Goal: Check status: Check status

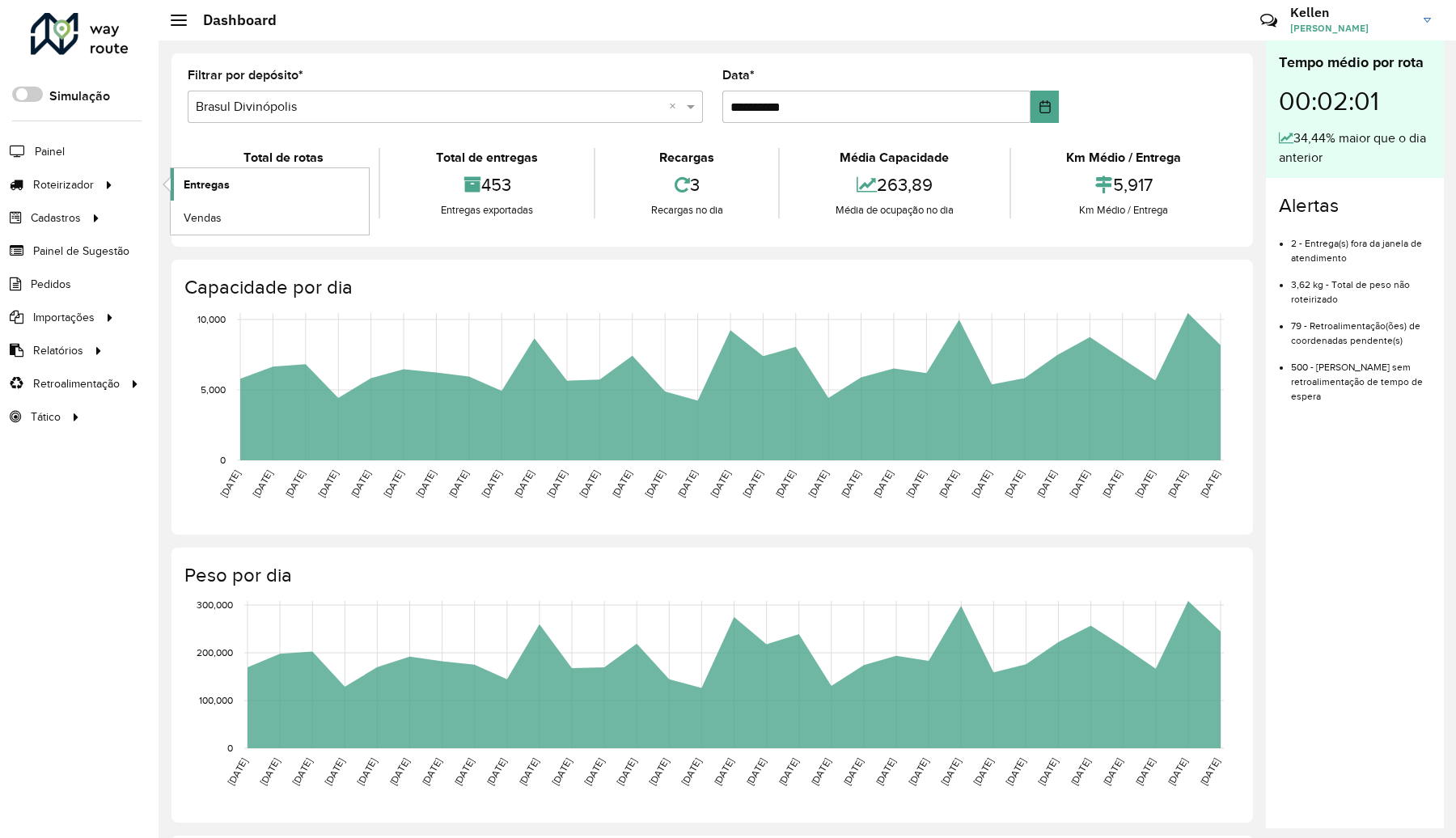
click at [203, 175] on link "Entregas" at bounding box center [270, 184] width 198 height 32
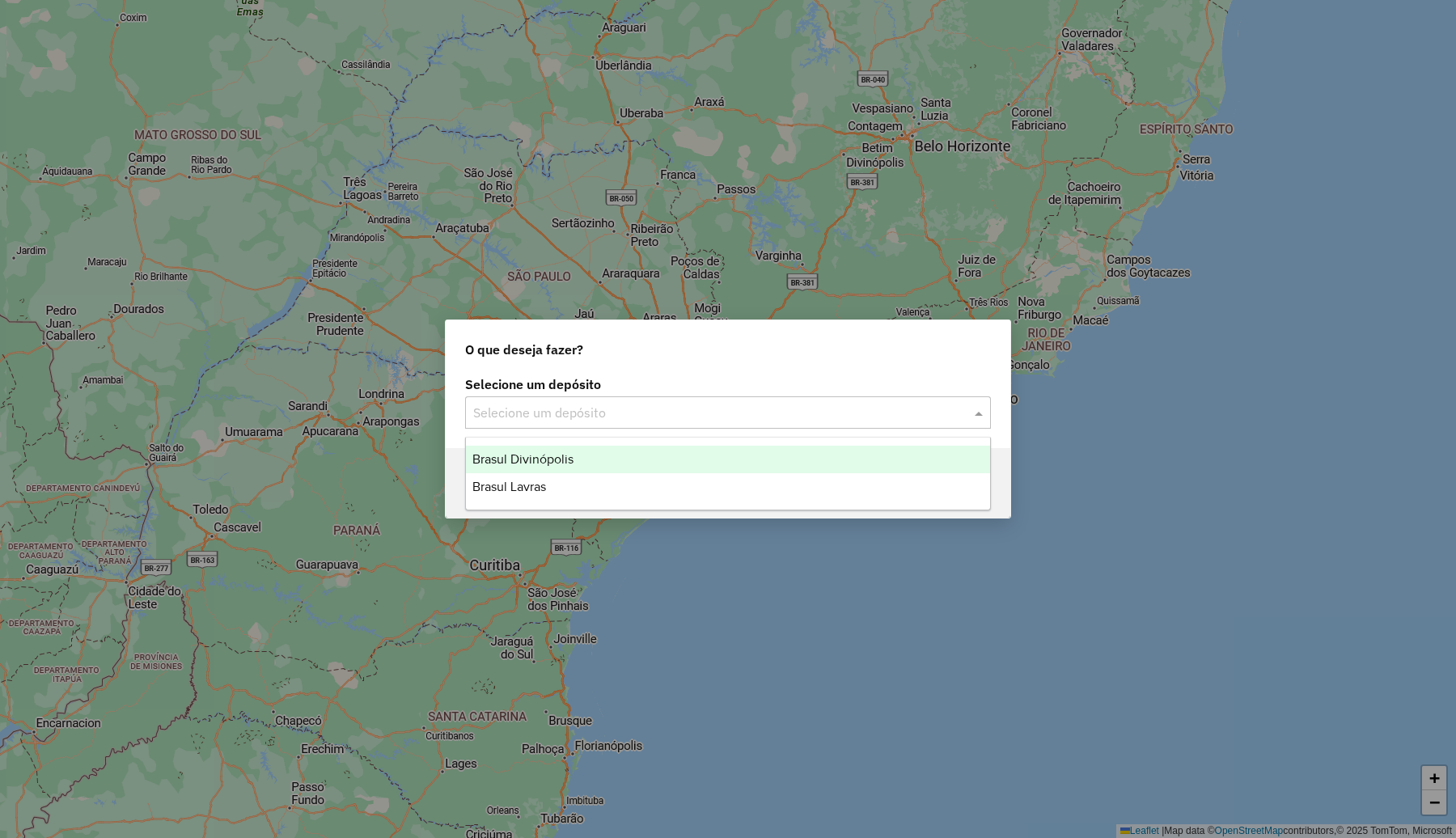
click at [624, 415] on input "text" at bounding box center [711, 413] width 478 height 19
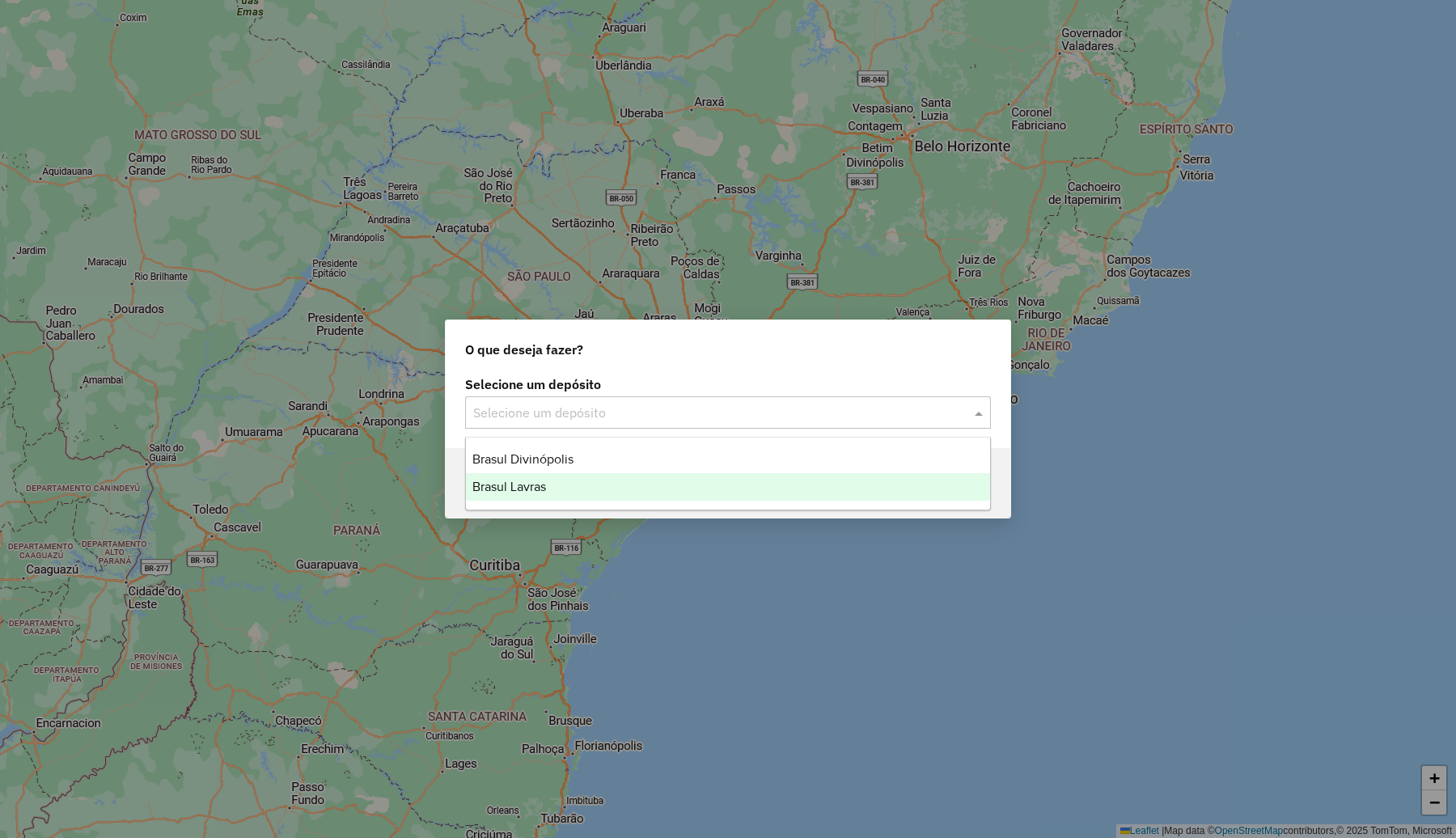
click at [565, 499] on div "Brasul Lavras" at bounding box center [728, 487] width 524 height 28
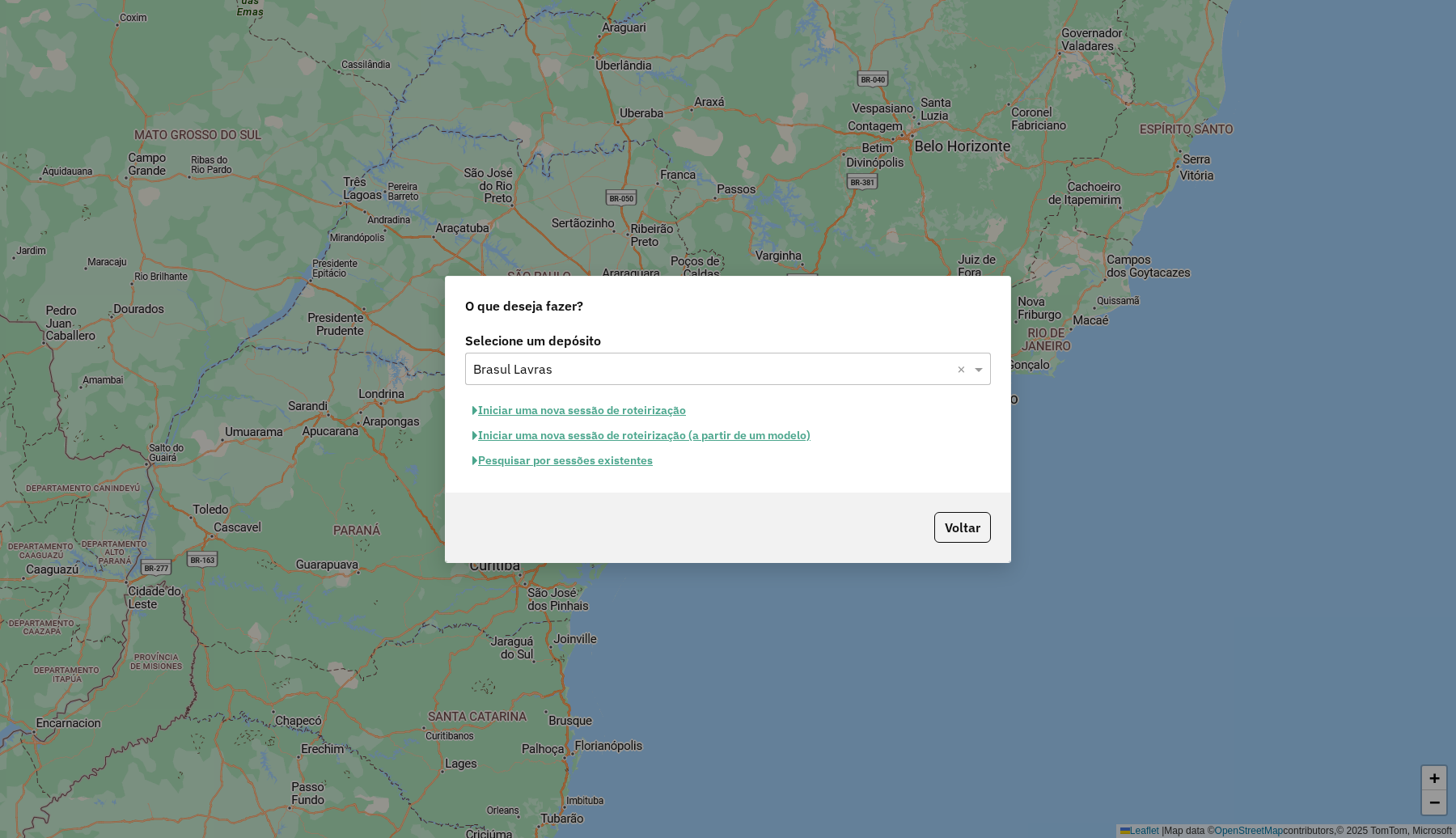
click at [582, 463] on button "Pesquisar por sessões existentes" at bounding box center [562, 460] width 195 height 25
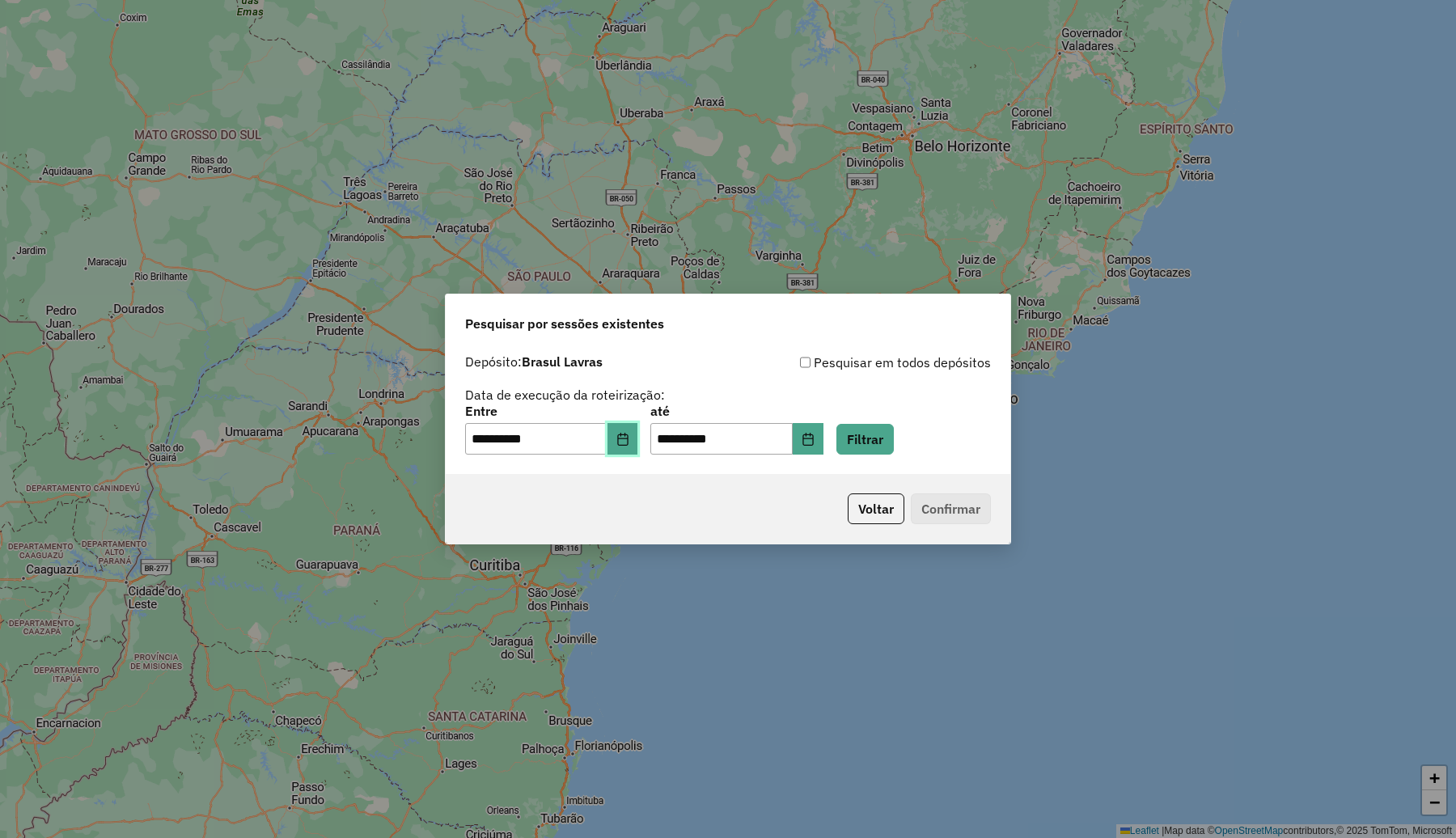
click at [630, 439] on icon "Choose Date" at bounding box center [623, 439] width 13 height 13
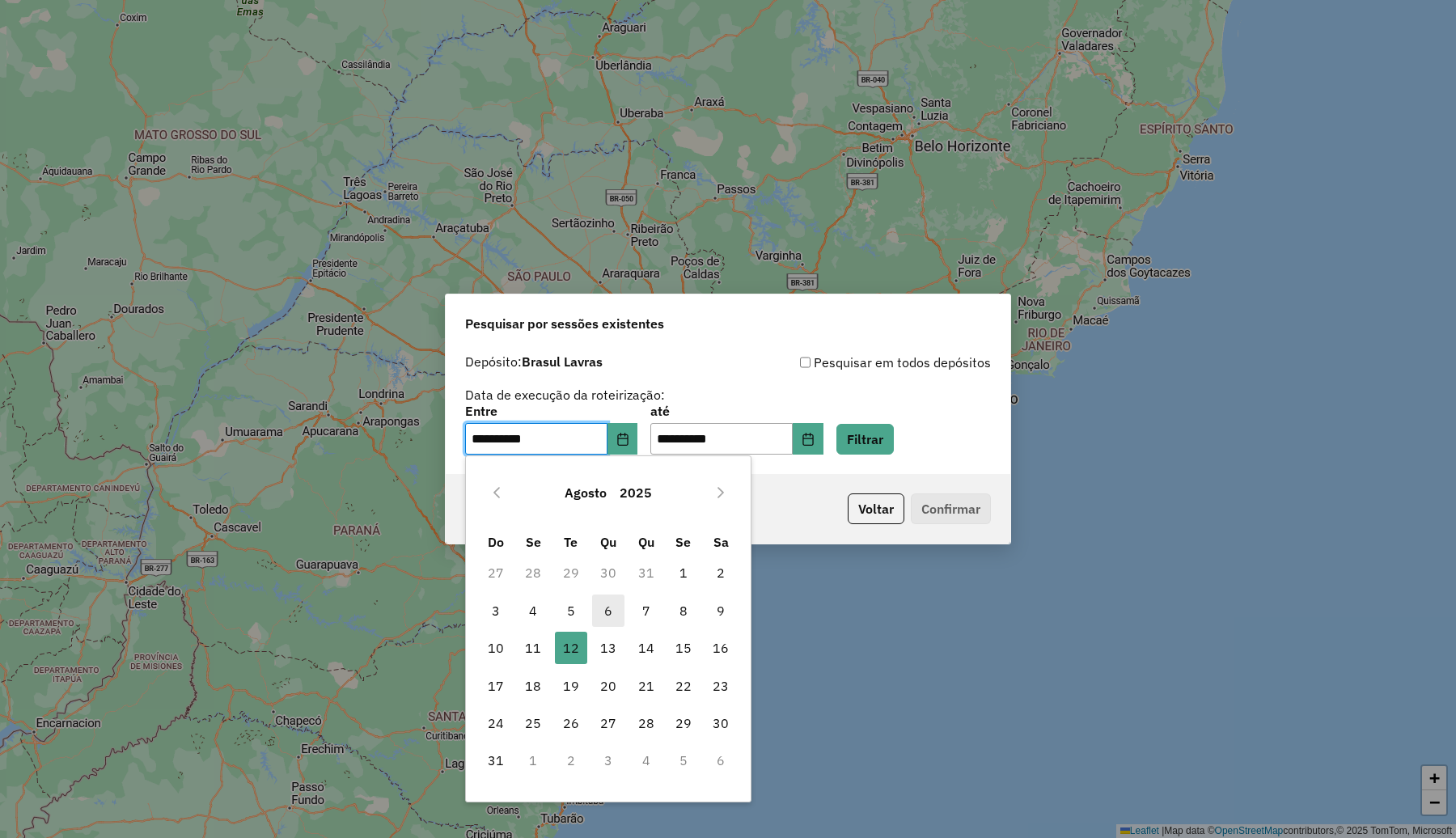
click at [609, 607] on span "6" at bounding box center [608, 611] width 32 height 32
type input "**********"
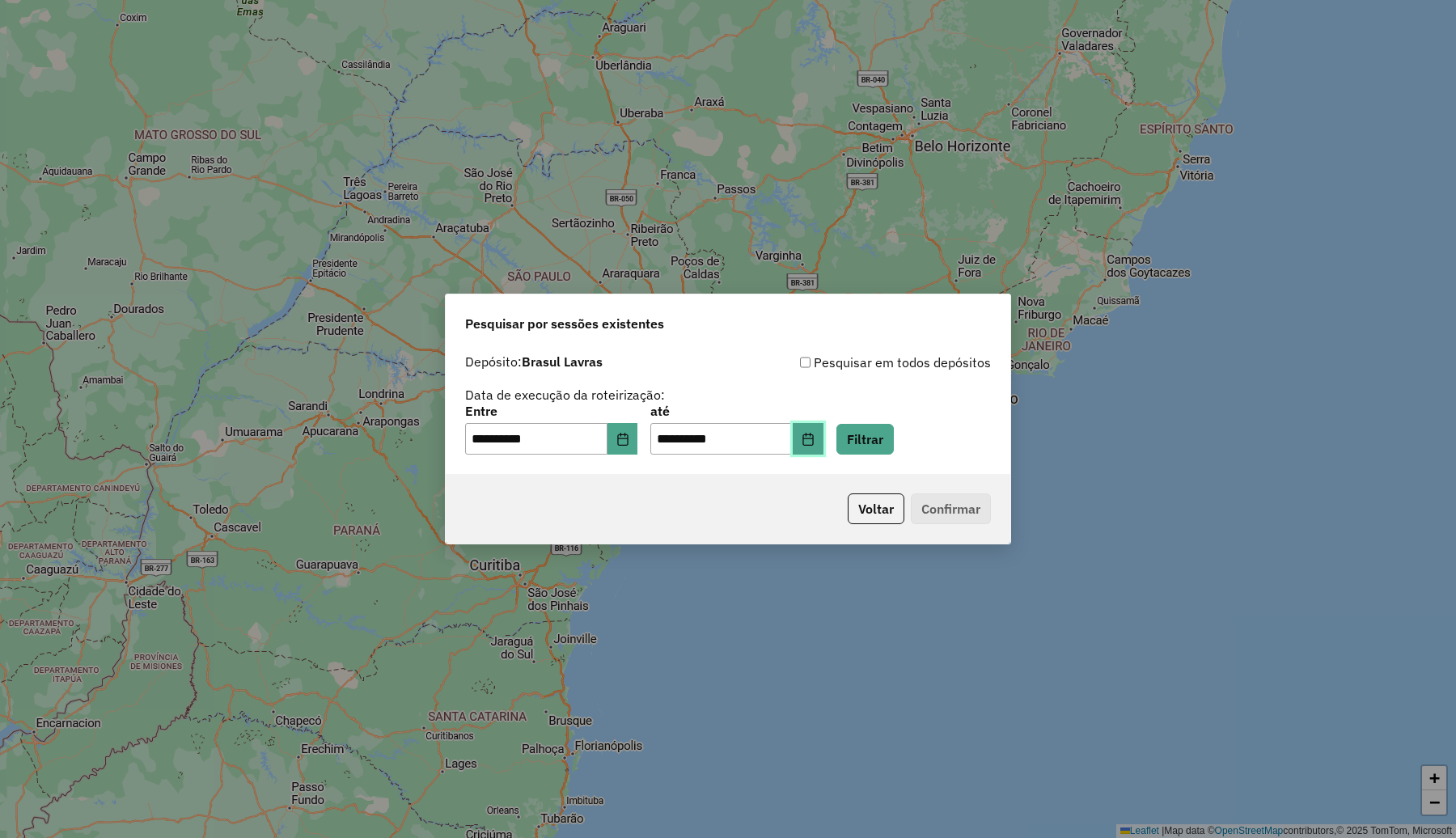
click at [815, 444] on icon "Choose Date" at bounding box center [809, 439] width 13 height 13
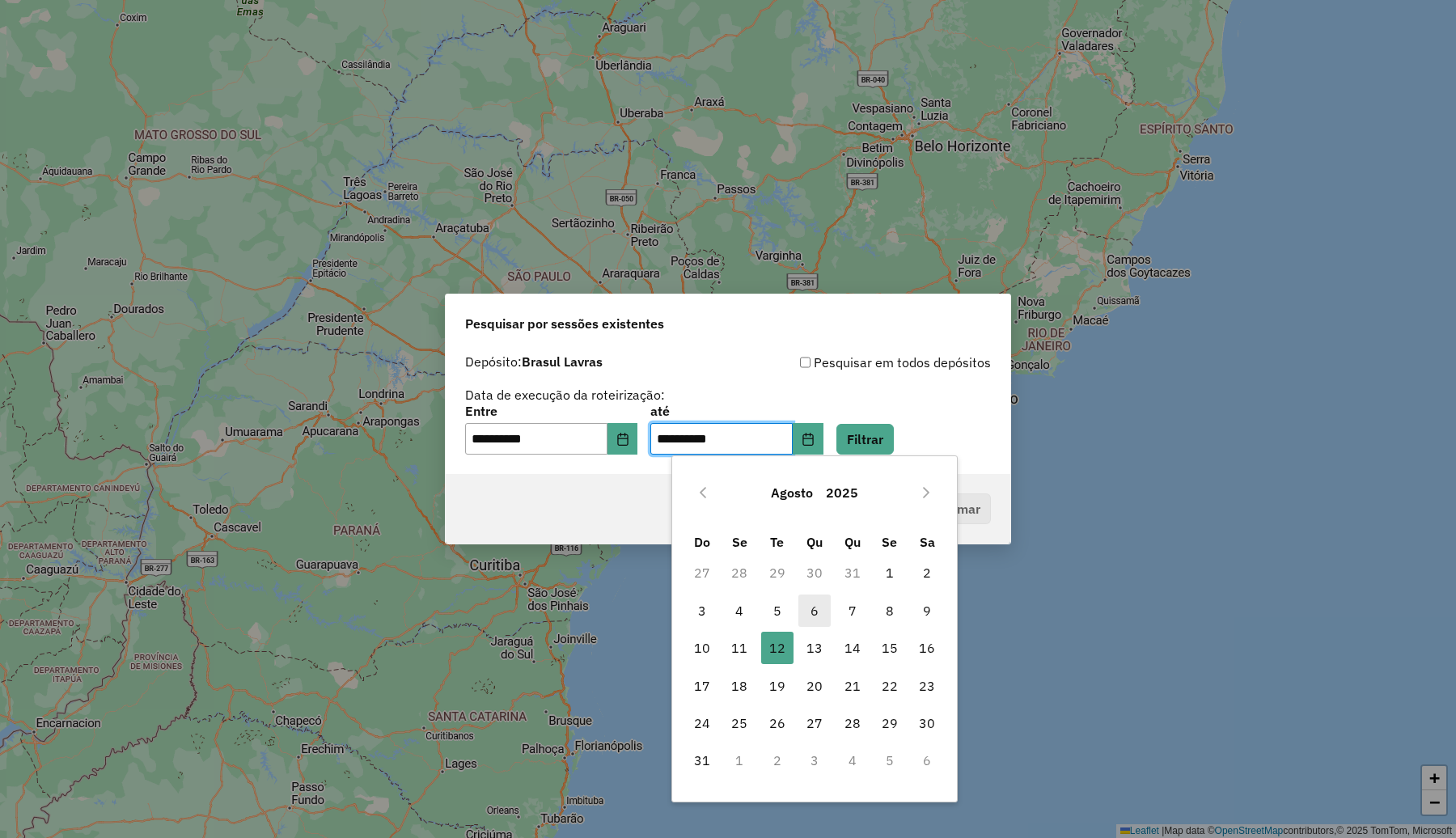
click at [813, 613] on span "6" at bounding box center [814, 611] width 32 height 32
type input "**********"
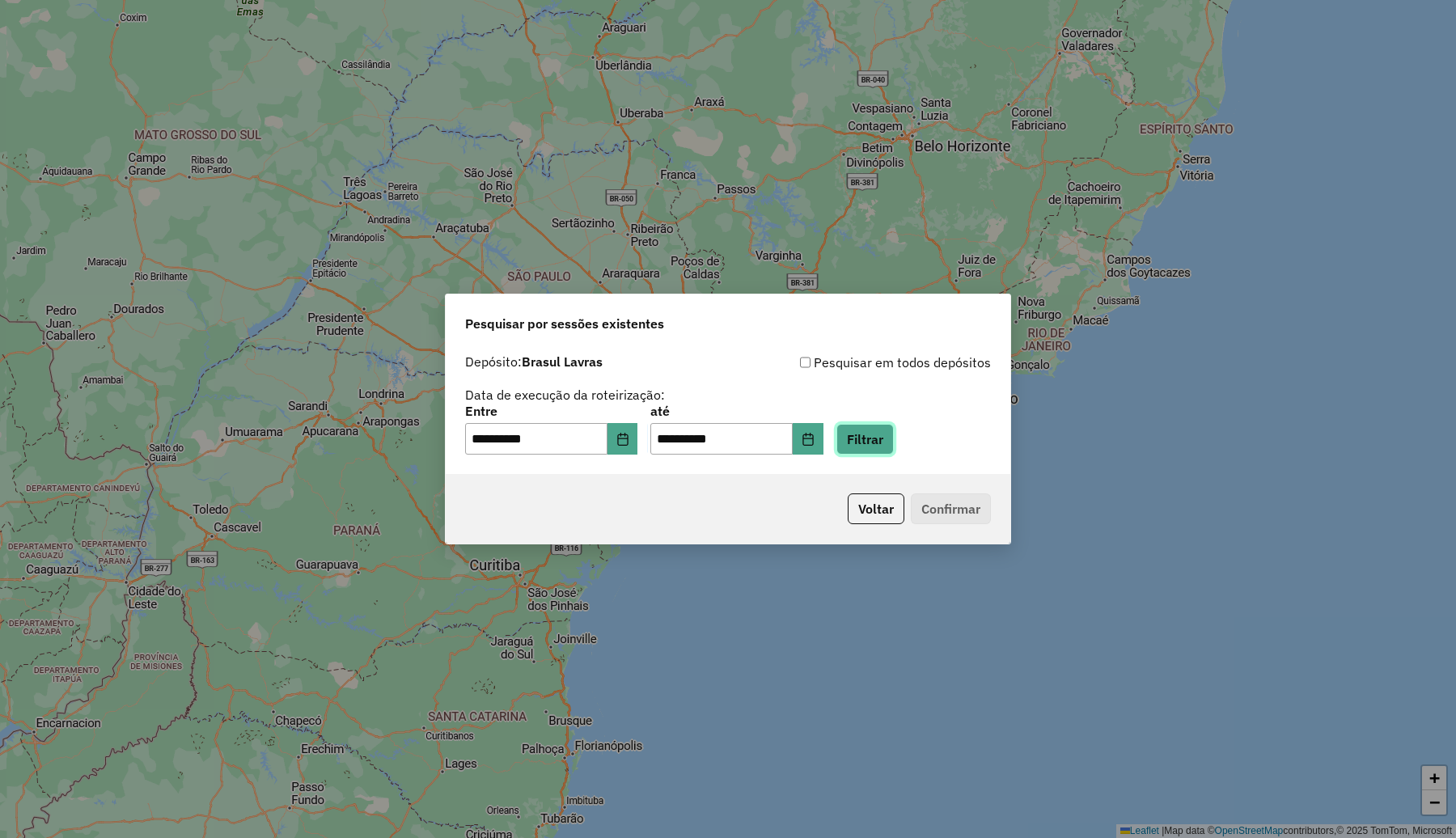
click at [894, 443] on button "Filtrar" at bounding box center [865, 439] width 58 height 31
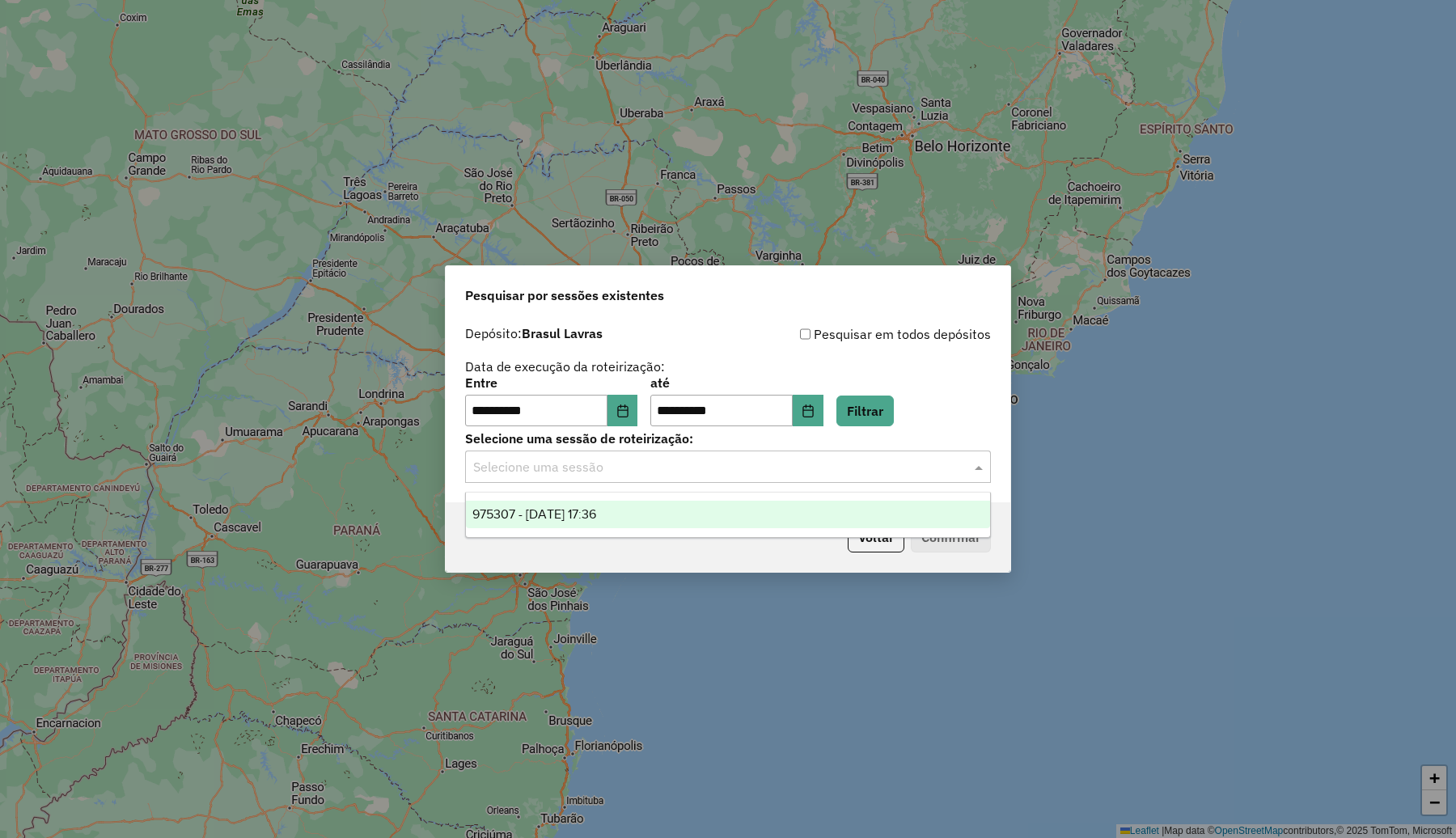
click at [768, 466] on input "text" at bounding box center [711, 467] width 478 height 19
click at [596, 512] on span "975307 - 06/08/2025 17:36" at bounding box center [534, 513] width 124 height 14
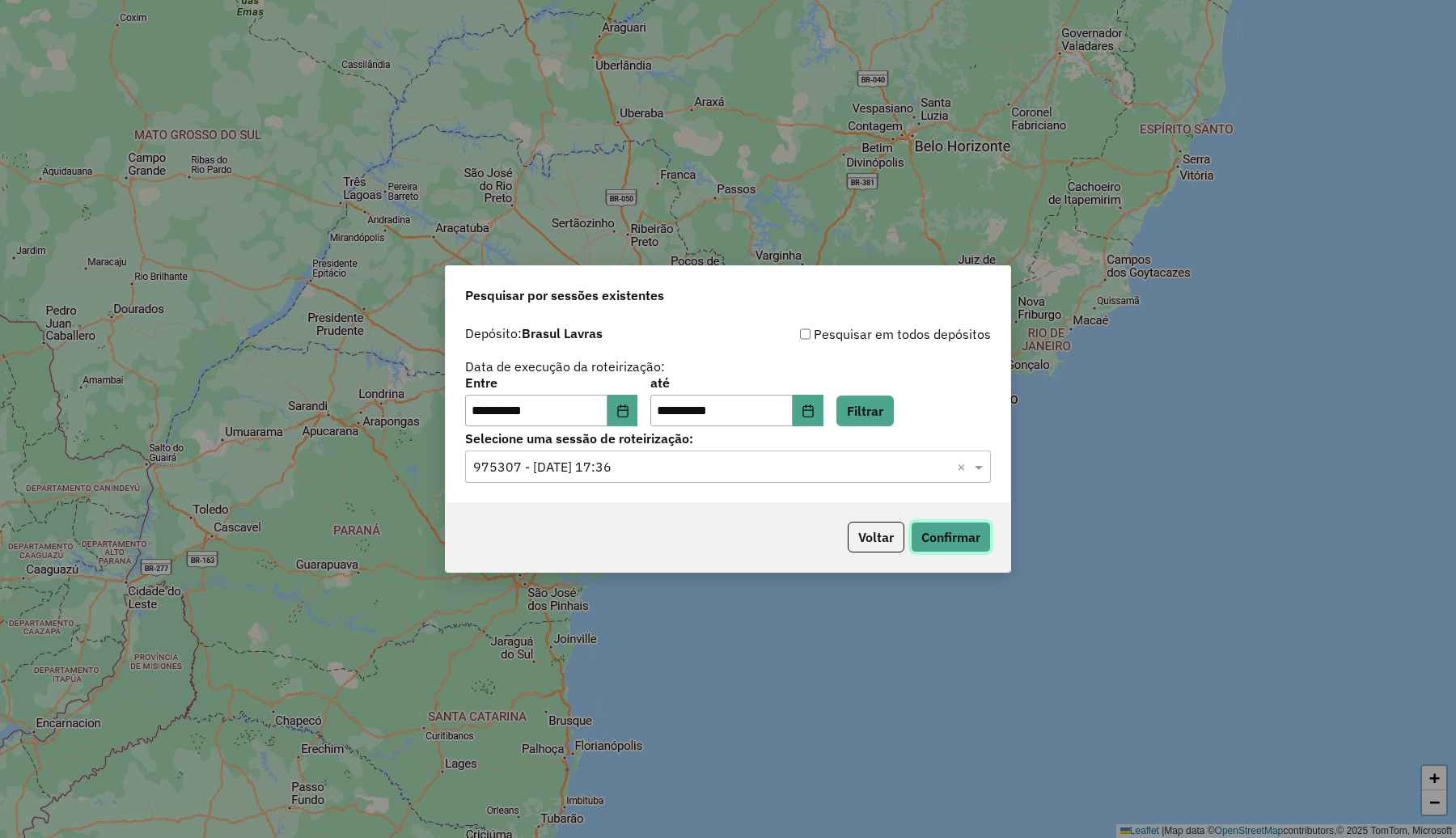
click at [952, 542] on button "Confirmar" at bounding box center [951, 537] width 80 height 31
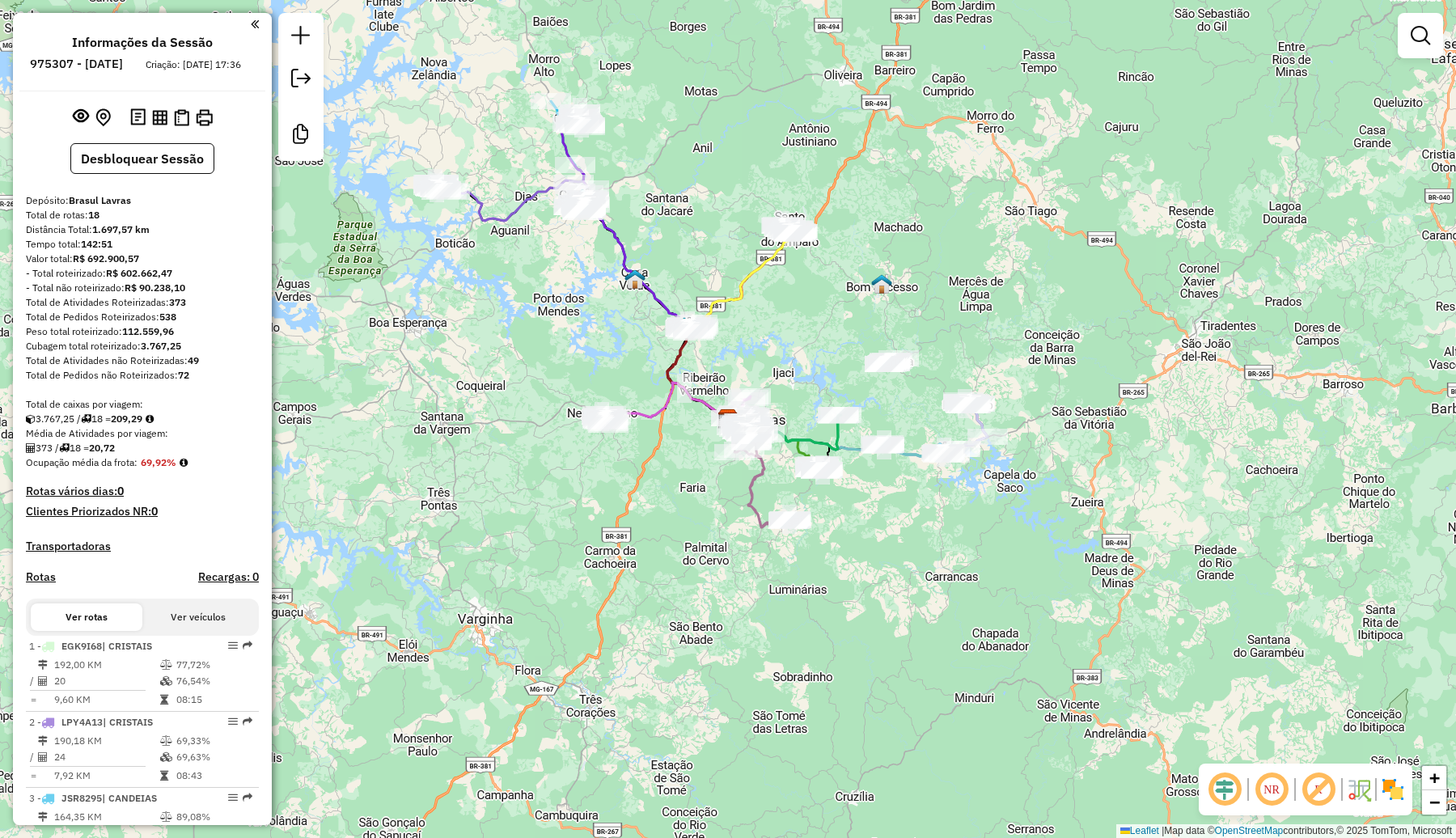
click at [1387, 785] on img at bounding box center [1394, 789] width 26 height 26
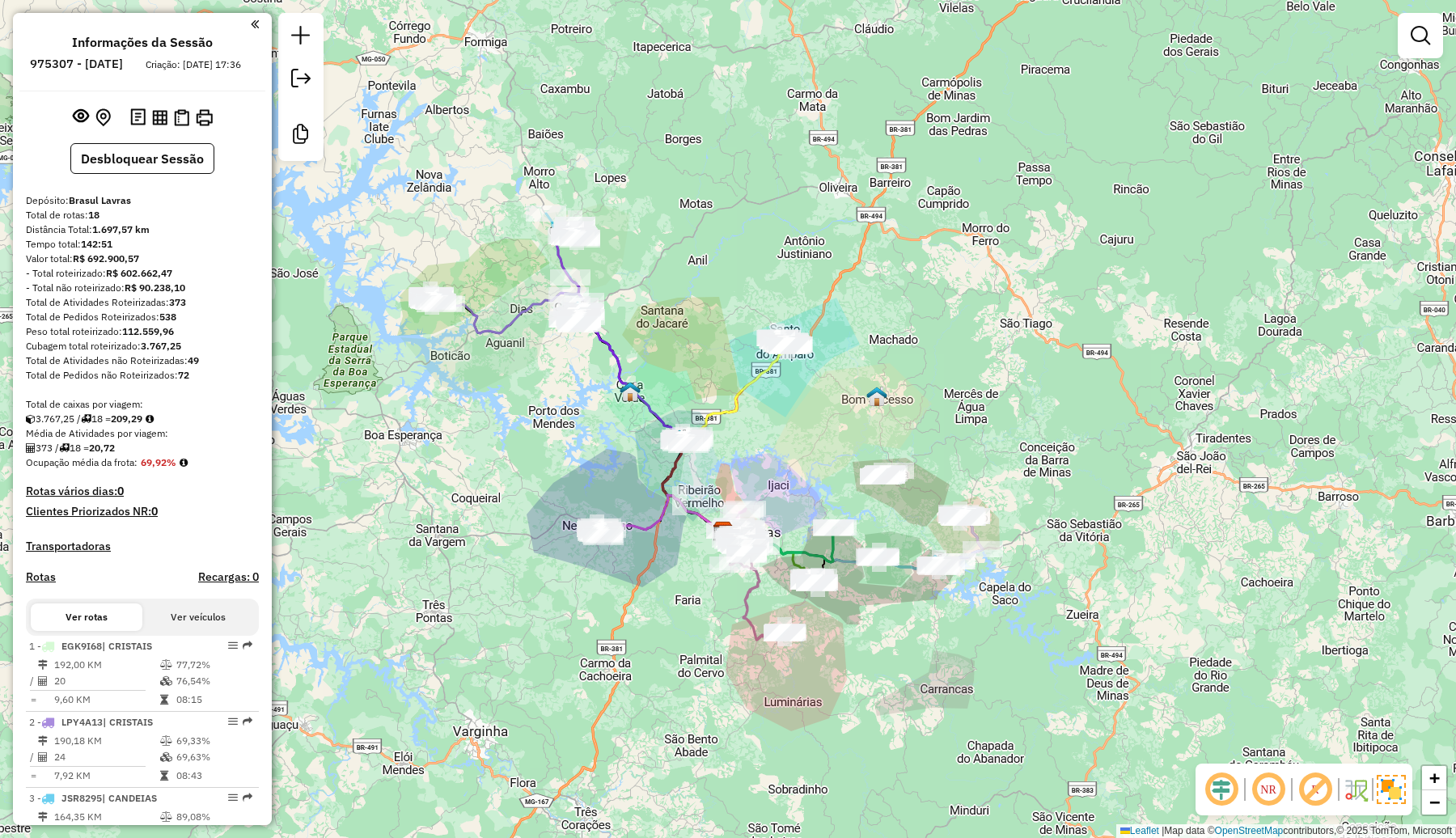
drag, startPoint x: 985, startPoint y: 341, endPoint x: 980, endPoint y: 454, distance: 113.1
click at [980, 454] on div "Janela de atendimento Grade de atendimento Capacidade Transportadoras Veículos …" at bounding box center [728, 419] width 1456 height 838
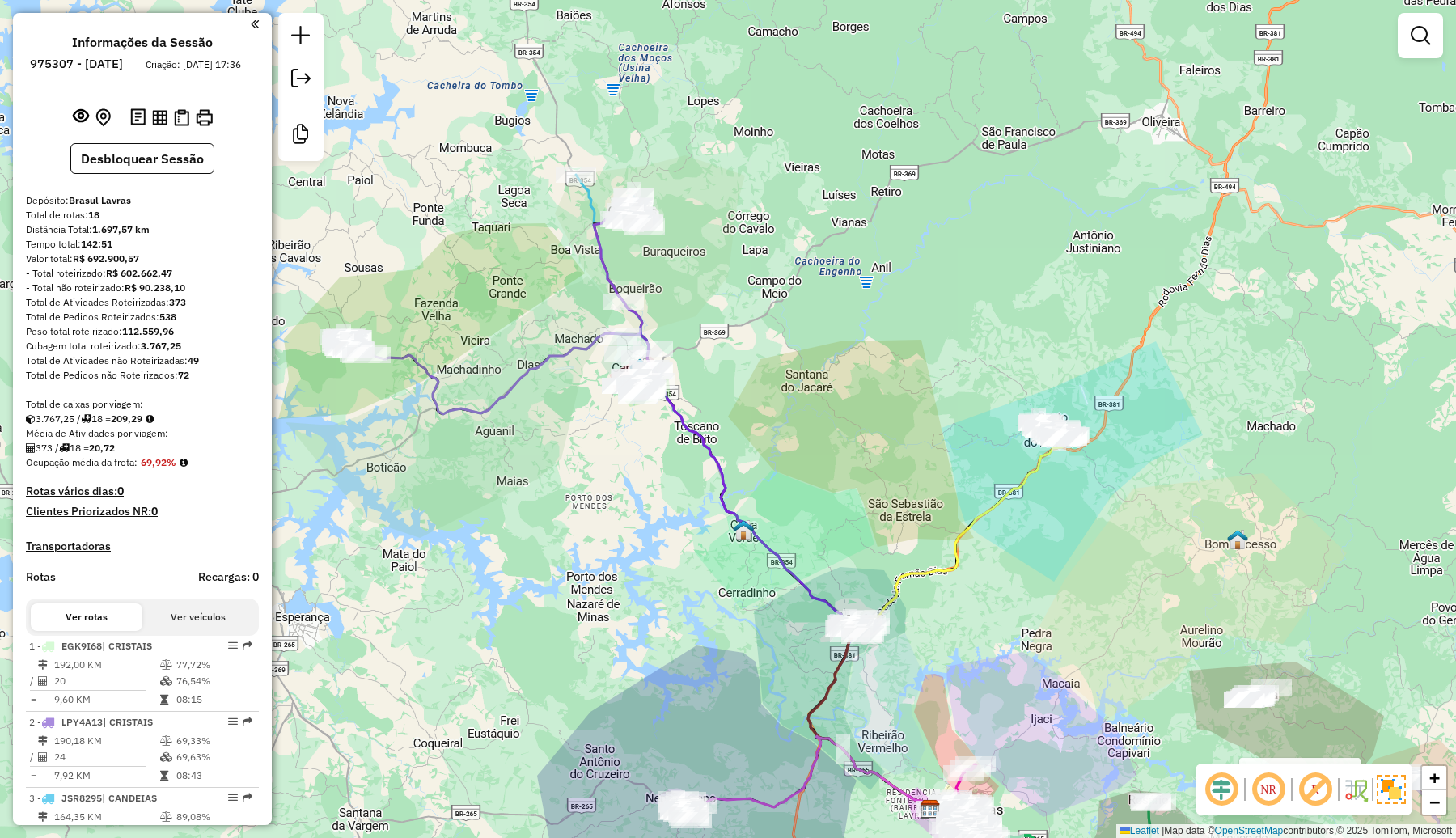
drag, startPoint x: 504, startPoint y: 310, endPoint x: 616, endPoint y: 293, distance: 113.3
click at [612, 295] on div "Rota 10 - Placa LPY4021 8275 - ANDERSON LOPES RIBEI Janela de atendimento Grade…" at bounding box center [728, 419] width 1456 height 838
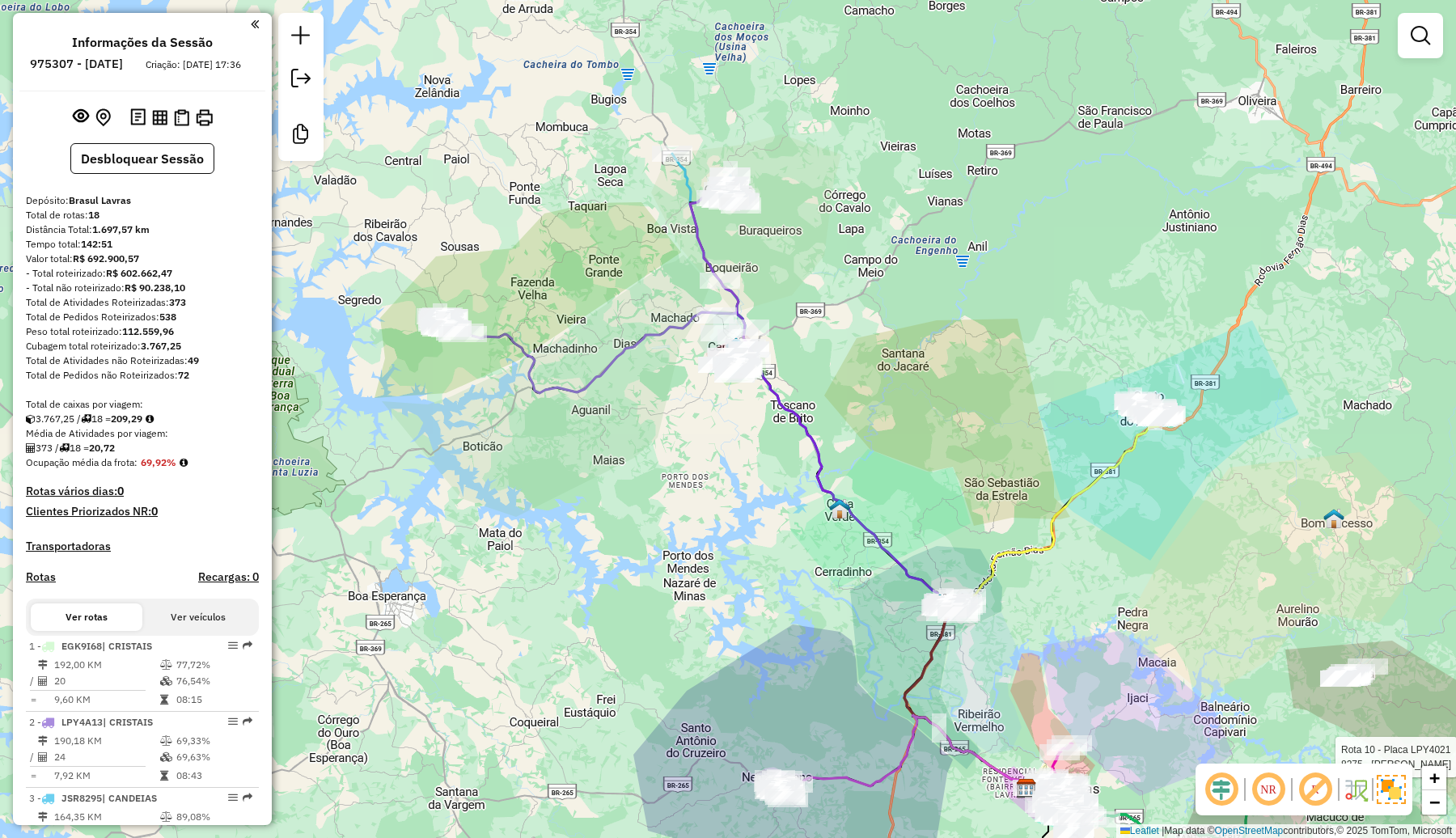
drag, startPoint x: 928, startPoint y: 447, endPoint x: 768, endPoint y: 287, distance: 226.3
click at [768, 287] on div "Rota 10 - Placa LPY4021 8275 - ANDERSON LOPES RIBEI Janela de atendimento Grade…" at bounding box center [728, 419] width 1456 height 838
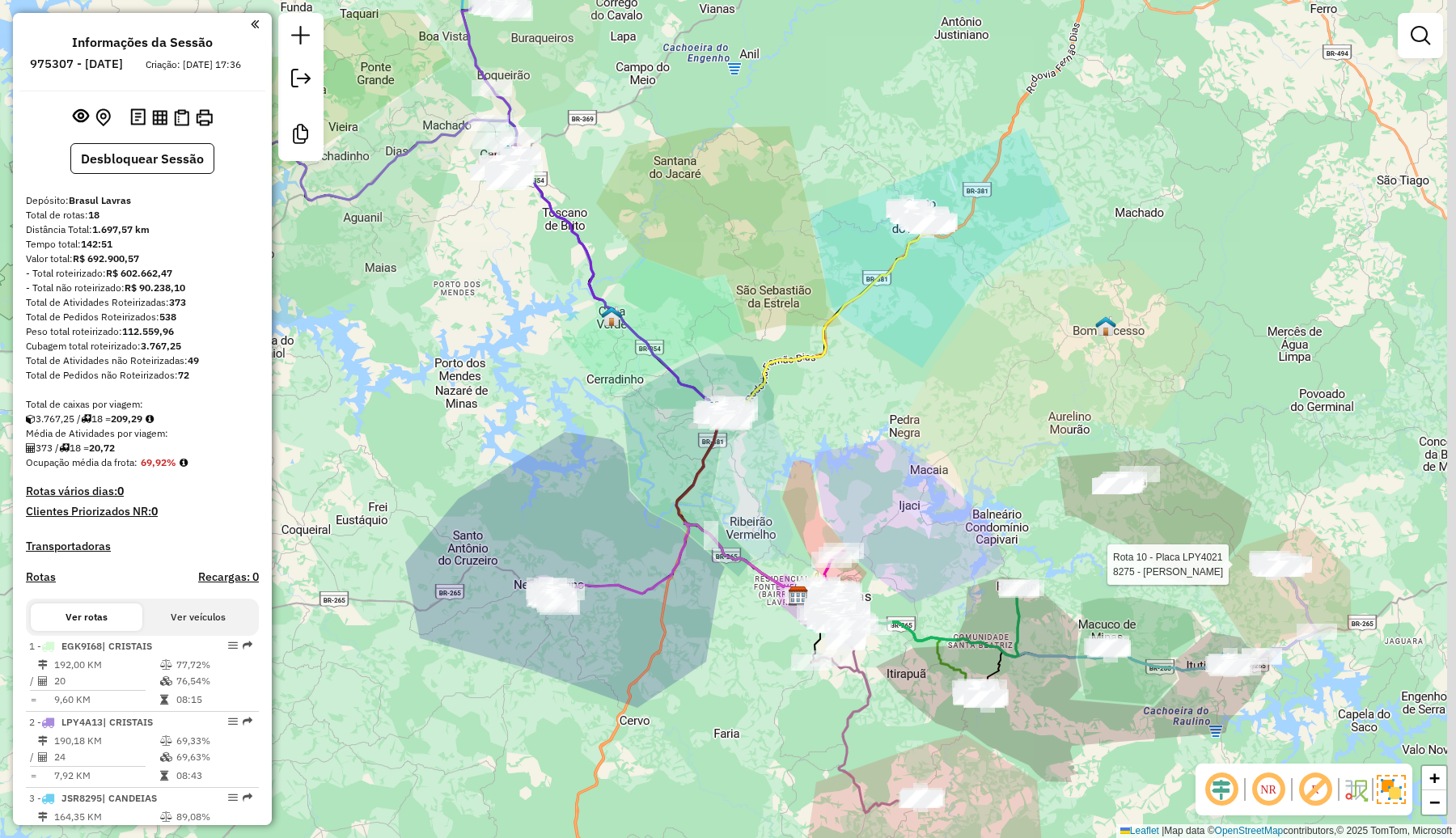
drag, startPoint x: 1034, startPoint y: 503, endPoint x: 834, endPoint y: 389, distance: 230.2
click at [834, 389] on div "Rota 10 - Placa LPY4021 8275 - ANDERSON LOPES RIBEI Janela de atendimento Grade…" at bounding box center [728, 419] width 1456 height 838
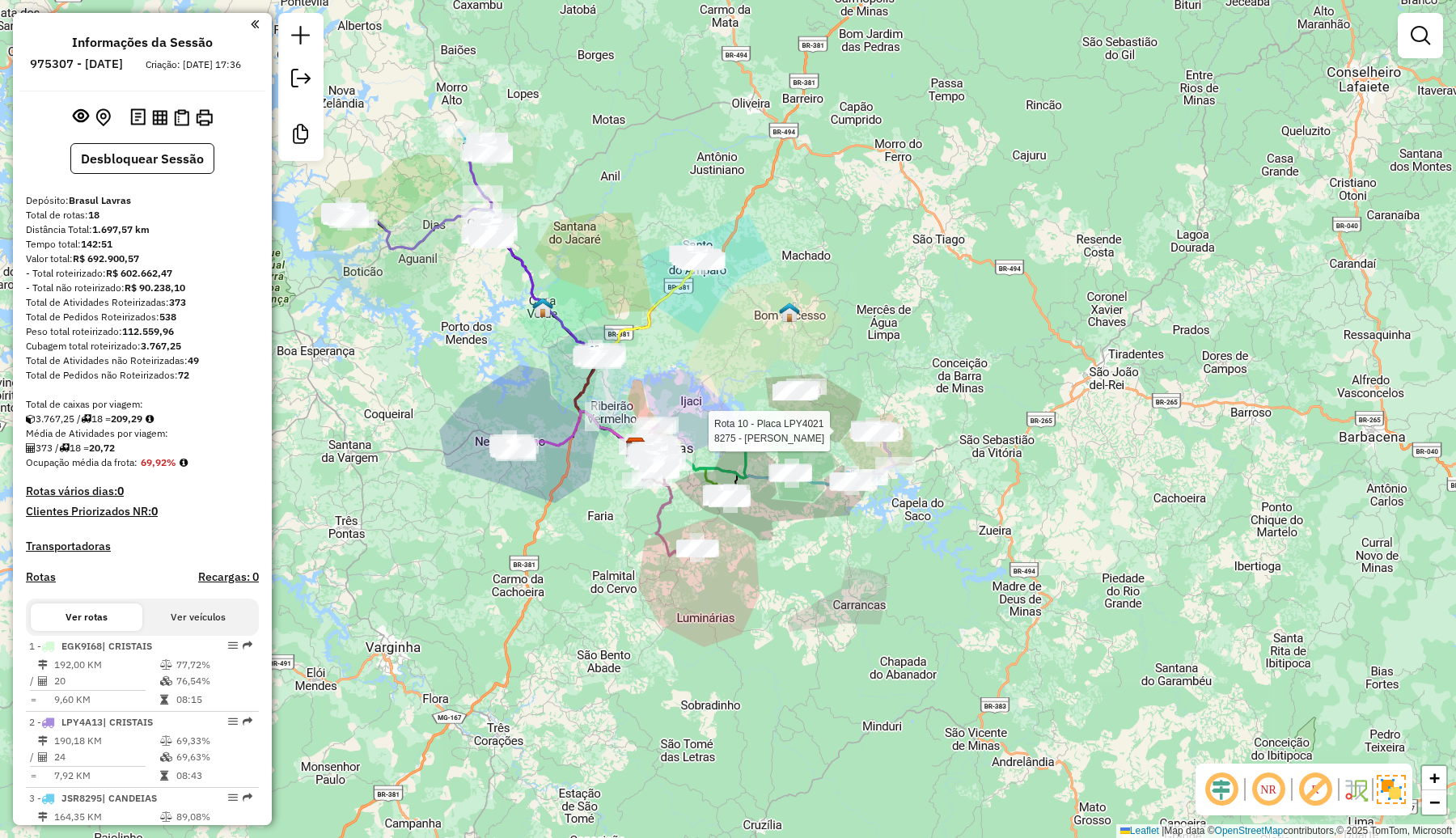
drag, startPoint x: 1094, startPoint y: 596, endPoint x: 979, endPoint y: 592, distance: 115.1
click at [979, 592] on div "Rota 10 - Placa LPY4021 8275 - ANDERSON LOPES RIBEI Janela de atendimento Grade…" at bounding box center [728, 419] width 1456 height 838
